Goal: Information Seeking & Learning: Learn about a topic

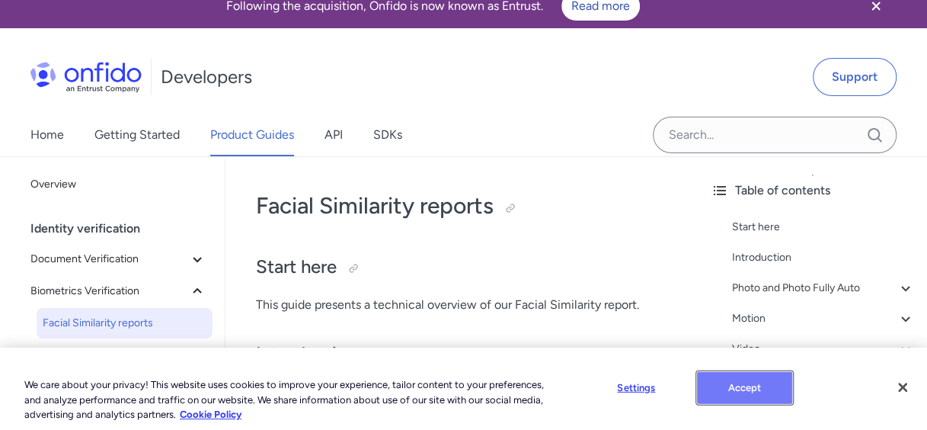
click at [738, 372] on button "Accept" at bounding box center [744, 388] width 95 height 32
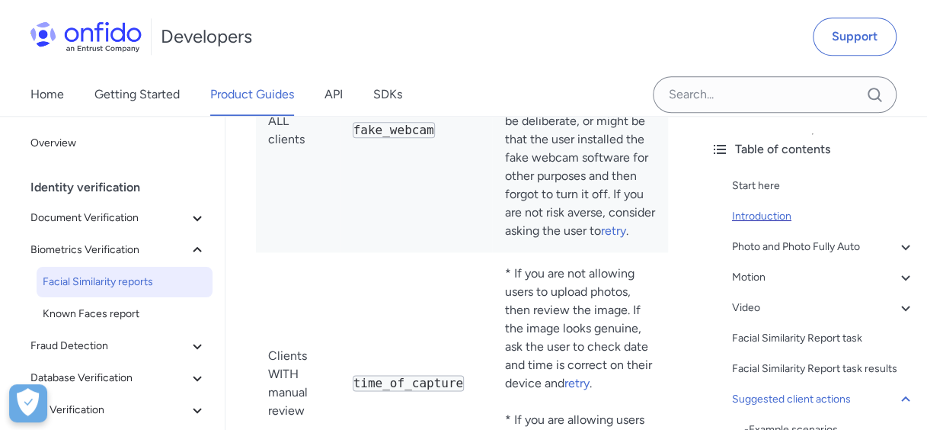
click at [786, 209] on div "Introduction" at bounding box center [823, 216] width 183 height 18
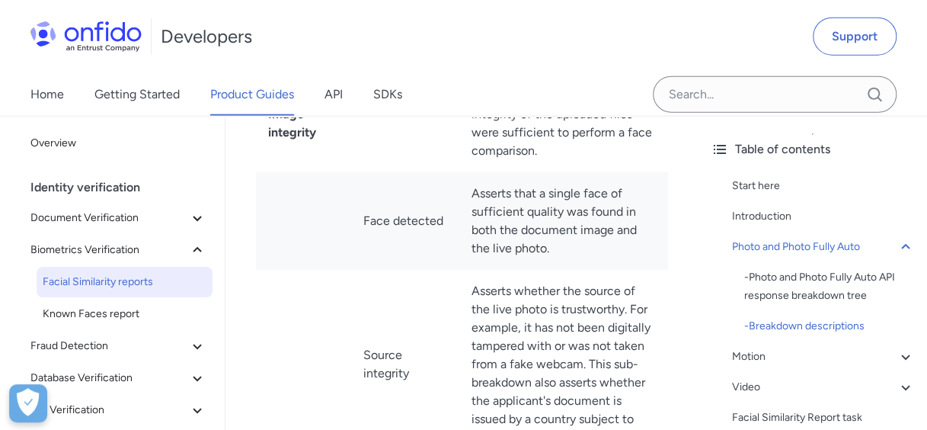
scroll to position [1981, 0]
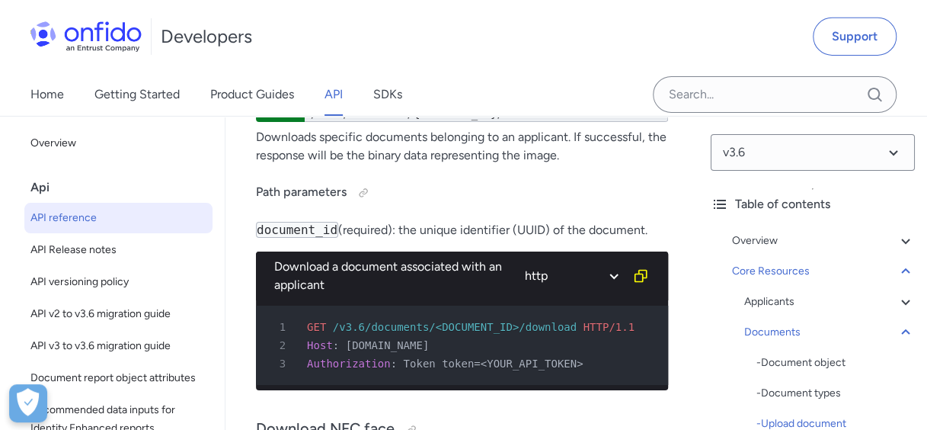
scroll to position [36340, 0]
